Goal: Information Seeking & Learning: Learn about a topic

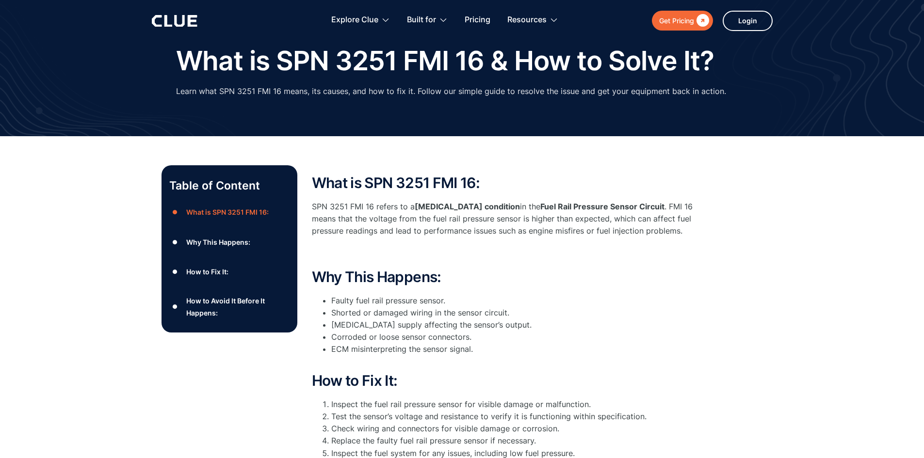
scroll to position [48, 0]
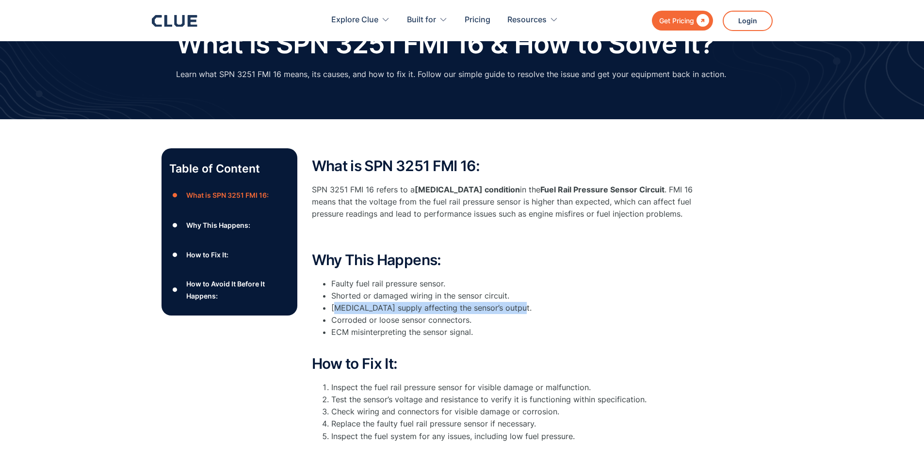
drag, startPoint x: 334, startPoint y: 308, endPoint x: 545, endPoint y: 305, distance: 210.9
click at [545, 305] on li "High voltage supply affecting the sensor’s output." at bounding box center [515, 308] width 368 height 12
click at [476, 336] on li "ECM misinterpreting the sensor signal." at bounding box center [515, 338] width 368 height 24
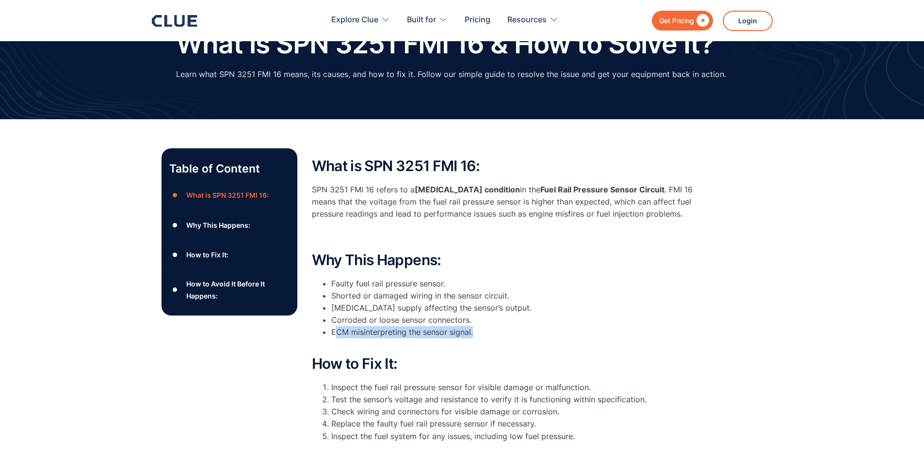
drag, startPoint x: 334, startPoint y: 331, endPoint x: 491, endPoint y: 328, distance: 157.6
click at [490, 328] on li "ECM misinterpreting the sensor signal." at bounding box center [515, 338] width 368 height 24
click at [491, 328] on li "ECM misinterpreting the sensor signal." at bounding box center [515, 338] width 368 height 24
click at [469, 337] on li "ECM misinterpreting the sensor signal." at bounding box center [515, 338] width 368 height 24
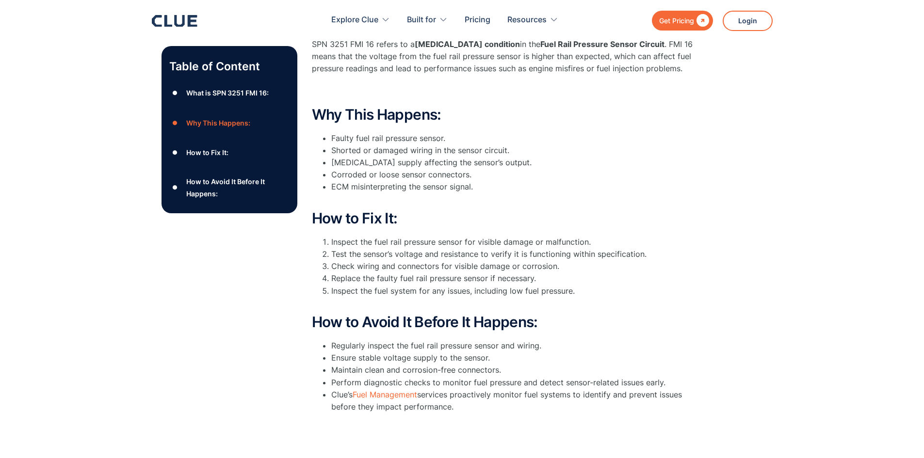
scroll to position [0, 0]
